Goal: Navigation & Orientation: Find specific page/section

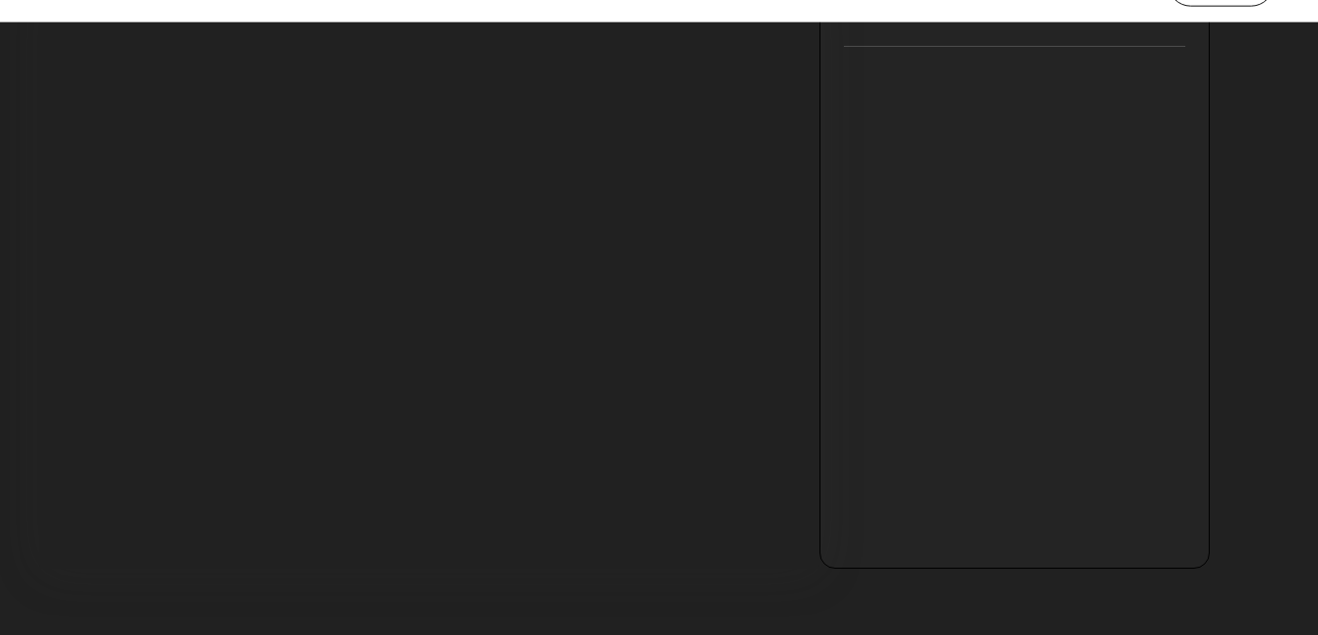
scroll to position [322, 0]
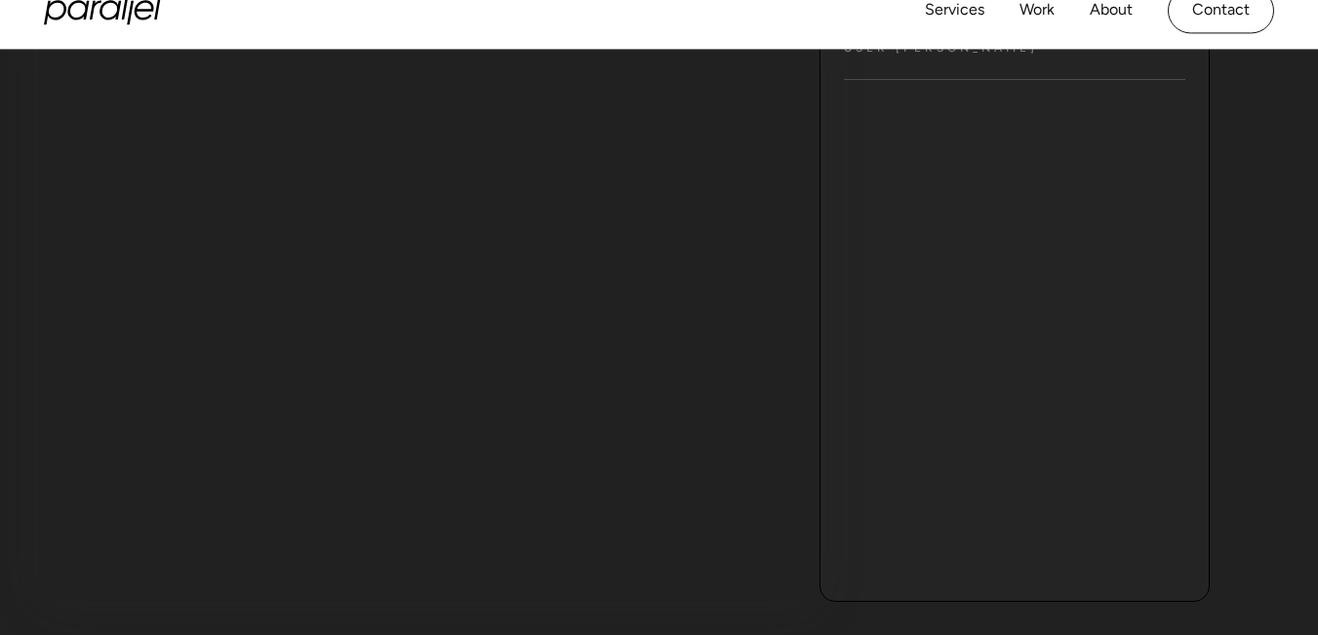
scroll to position [286, 0]
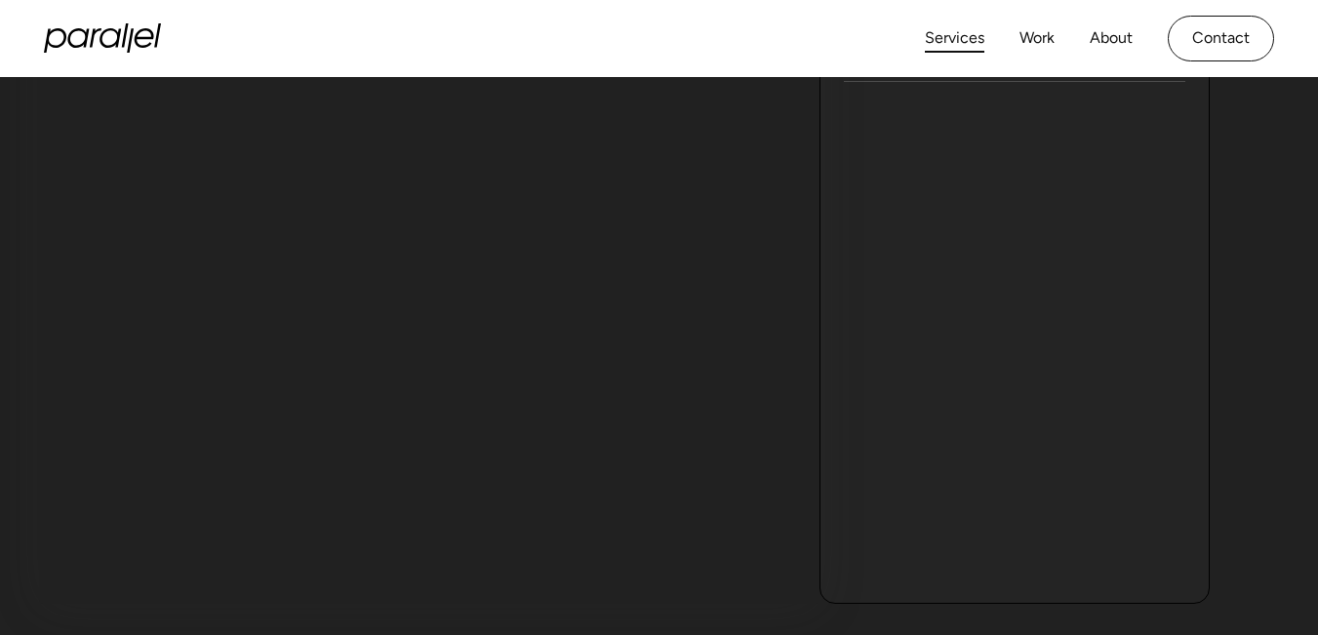
click at [963, 33] on link "Services" at bounding box center [955, 38] width 60 height 28
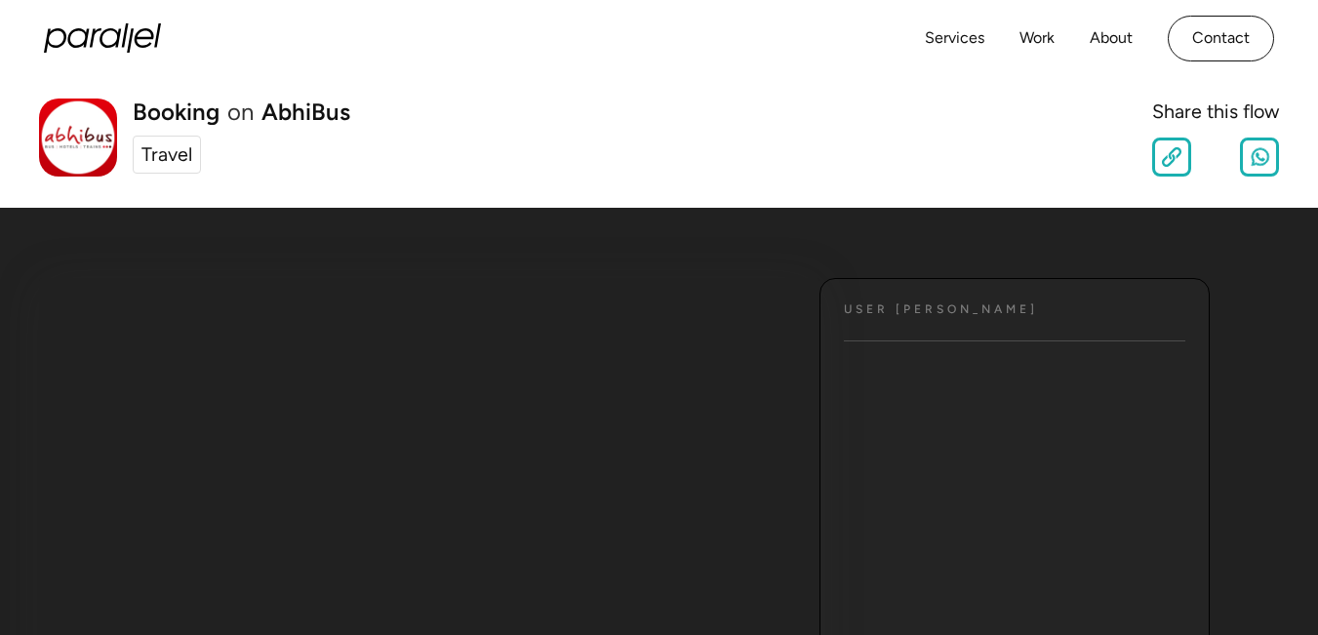
scroll to position [0, 0]
